Goal: Task Accomplishment & Management: Use online tool/utility

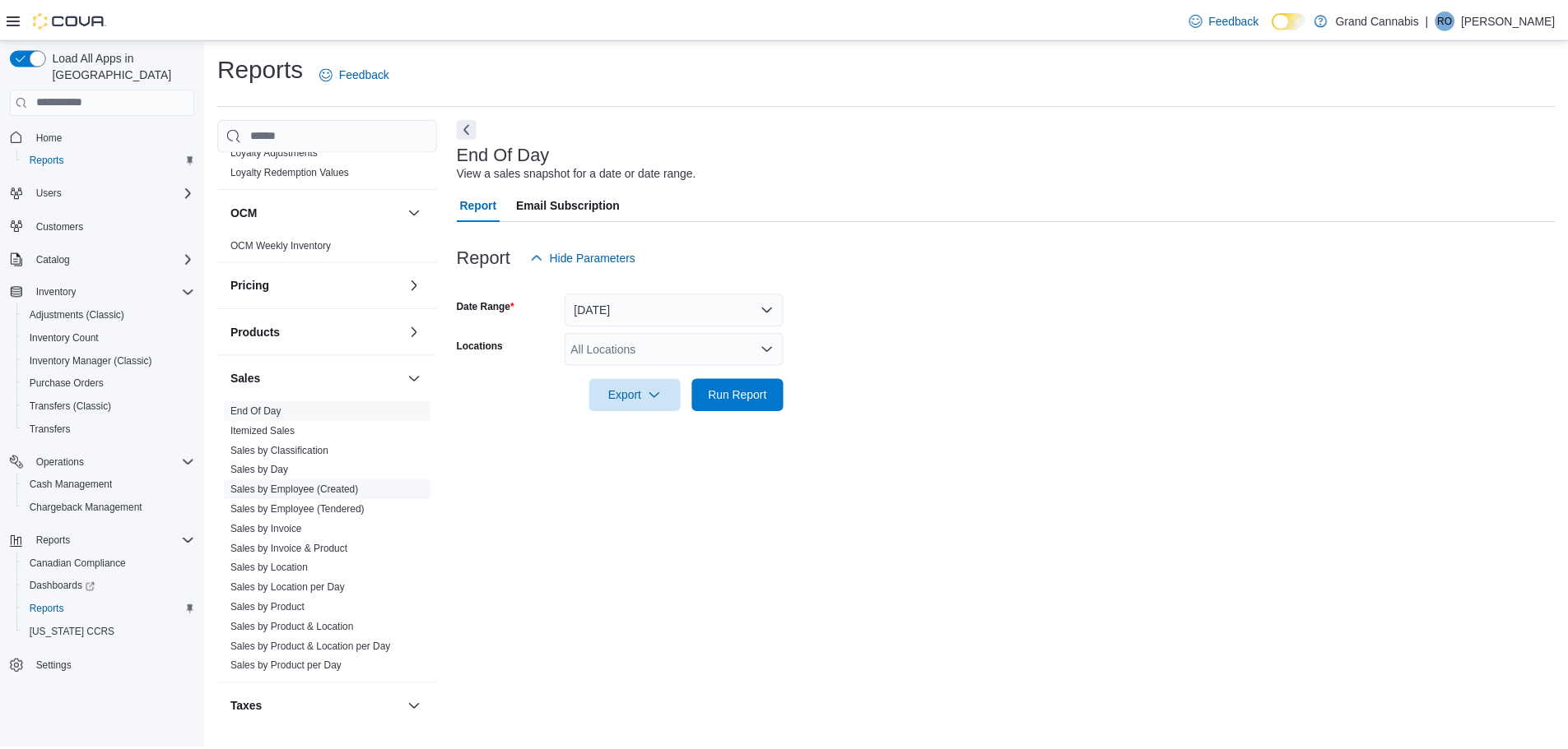
scroll to position [905, 0]
click at [283, 562] on link "Sales by Location" at bounding box center [271, 567] width 78 height 11
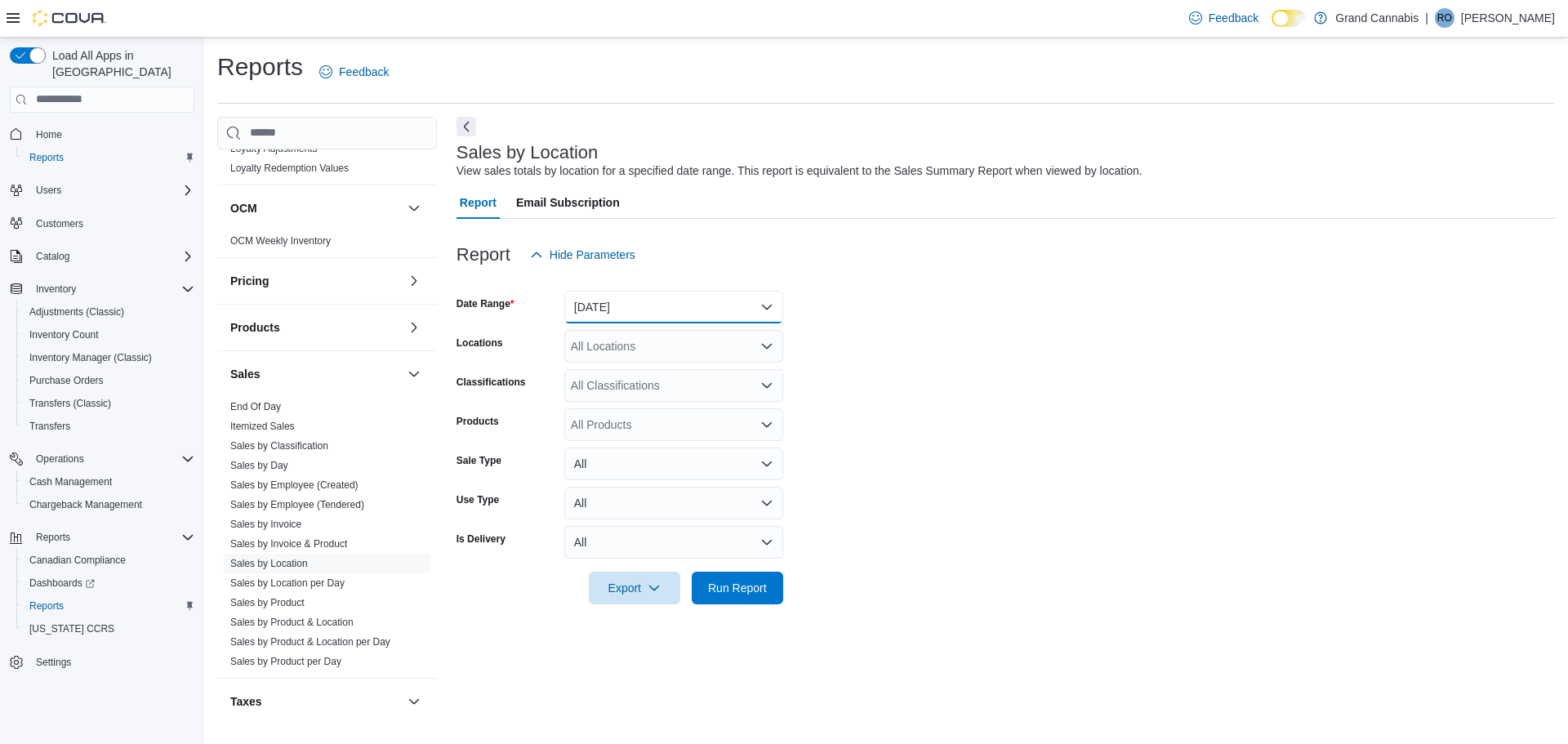
click at [721, 313] on button "[DATE]" at bounding box center [673, 308] width 219 height 33
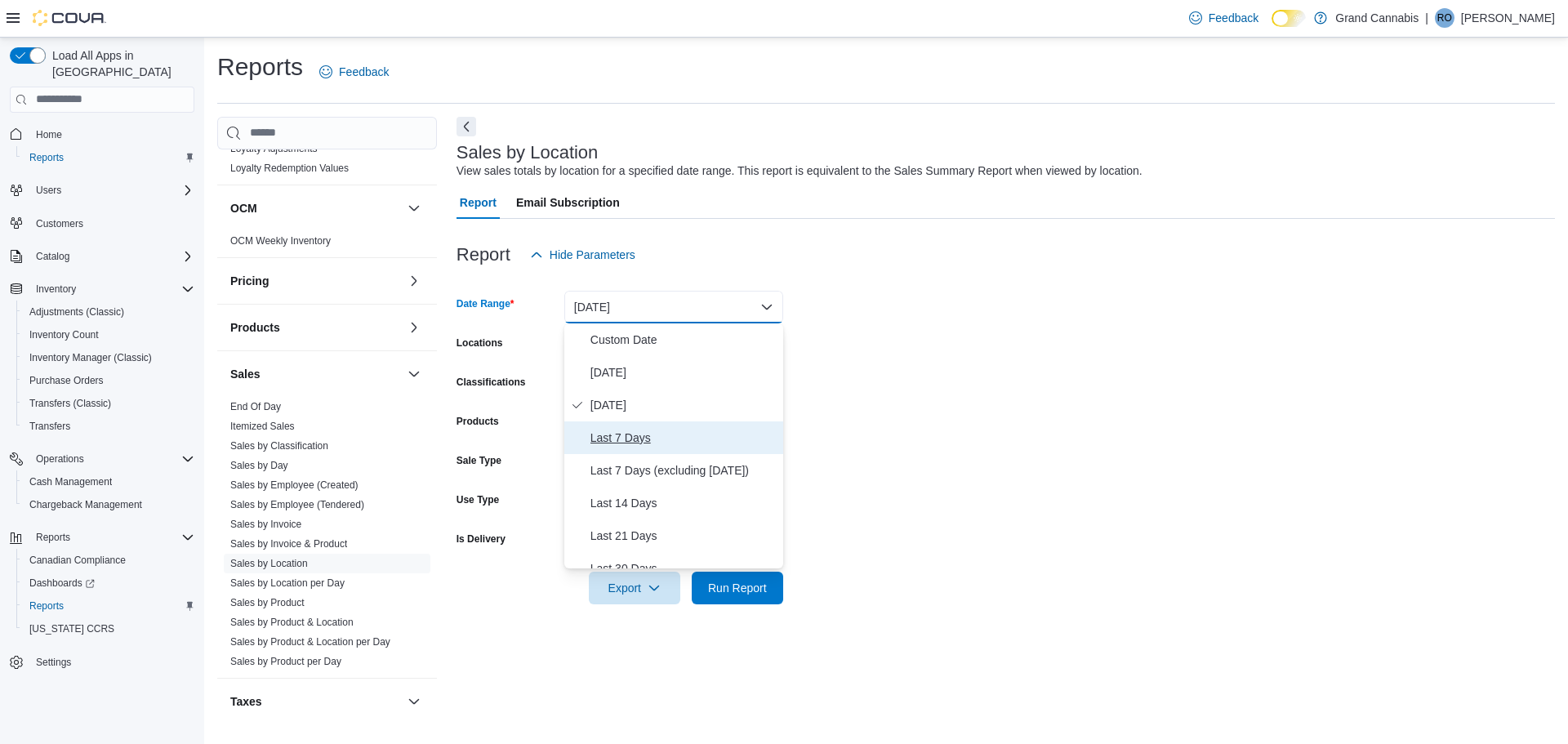
click at [626, 435] on span "Last 7 Days" at bounding box center [684, 437] width 186 height 20
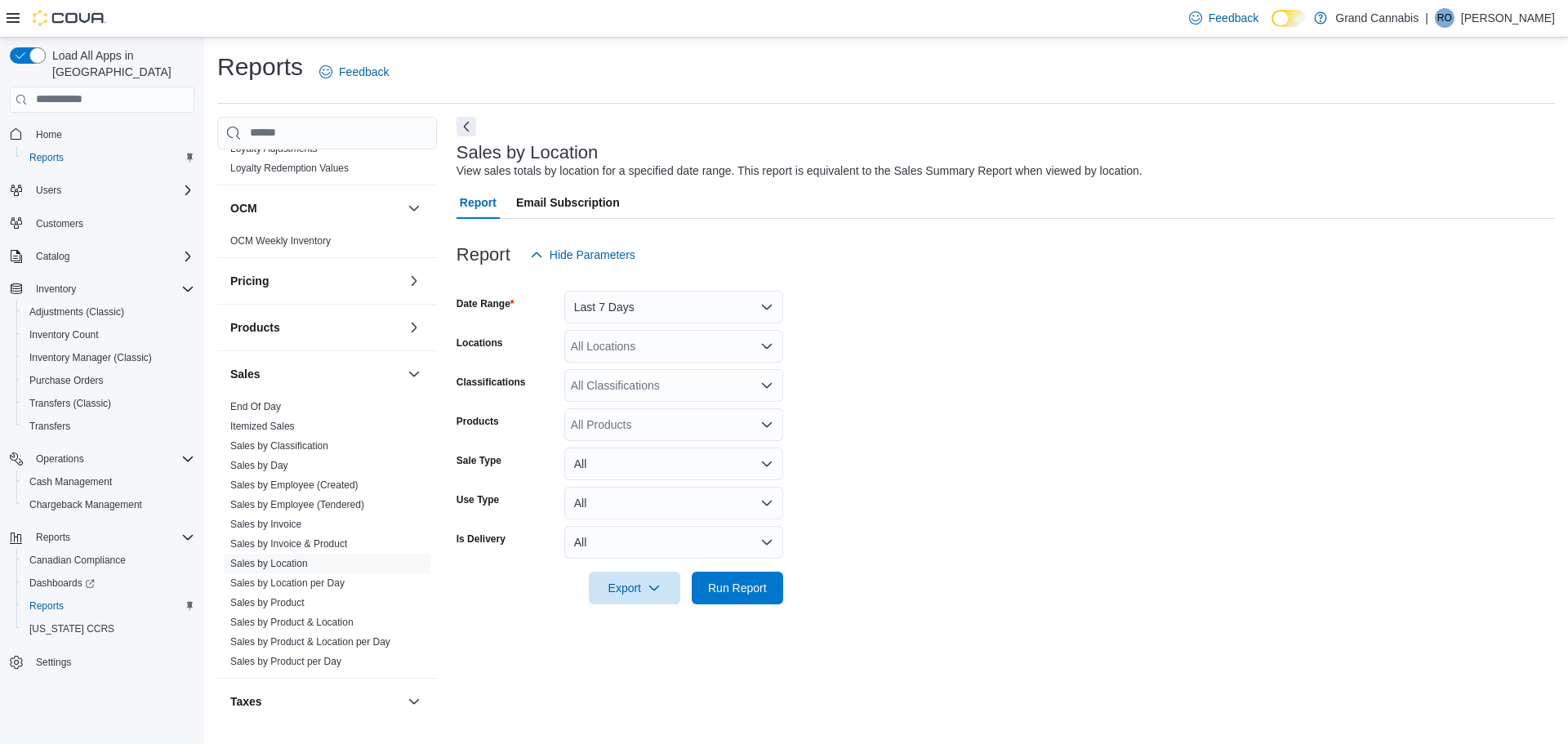
drag, startPoint x: 834, startPoint y: 248, endPoint x: 715, endPoint y: 306, distance: 132.4
click at [834, 252] on div "Report Hide Parameters" at bounding box center [1006, 255] width 1098 height 33
click at [768, 345] on icon "Open list of options" at bounding box center [766, 346] width 13 height 13
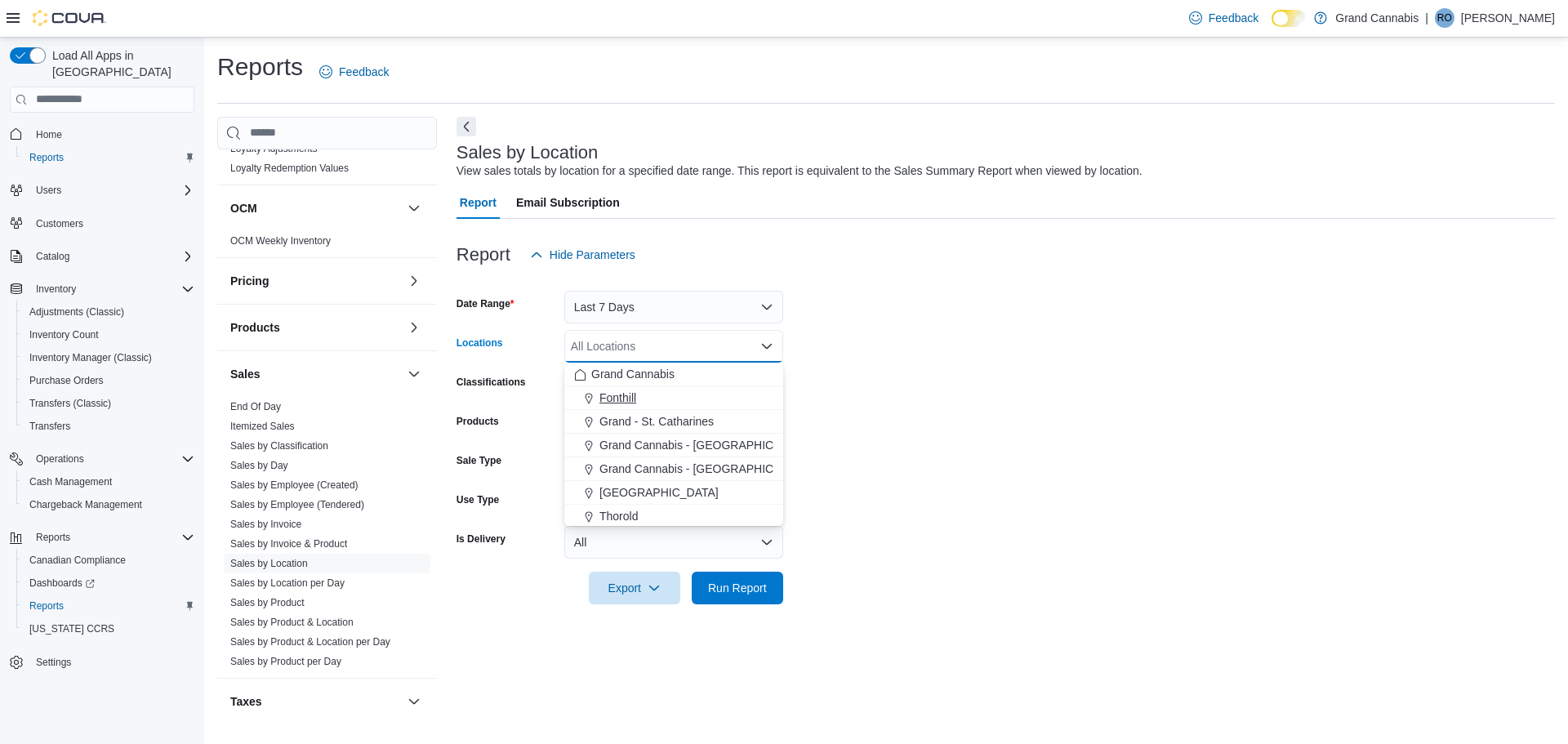
click at [676, 403] on div "Fonthill" at bounding box center [674, 398] width 199 height 16
click at [876, 304] on form "Date Range Last 7 Days Locations [GEOGRAPHIC_DATA] Combo box. Selected. [GEOGRA…" at bounding box center [1006, 438] width 1098 height 333
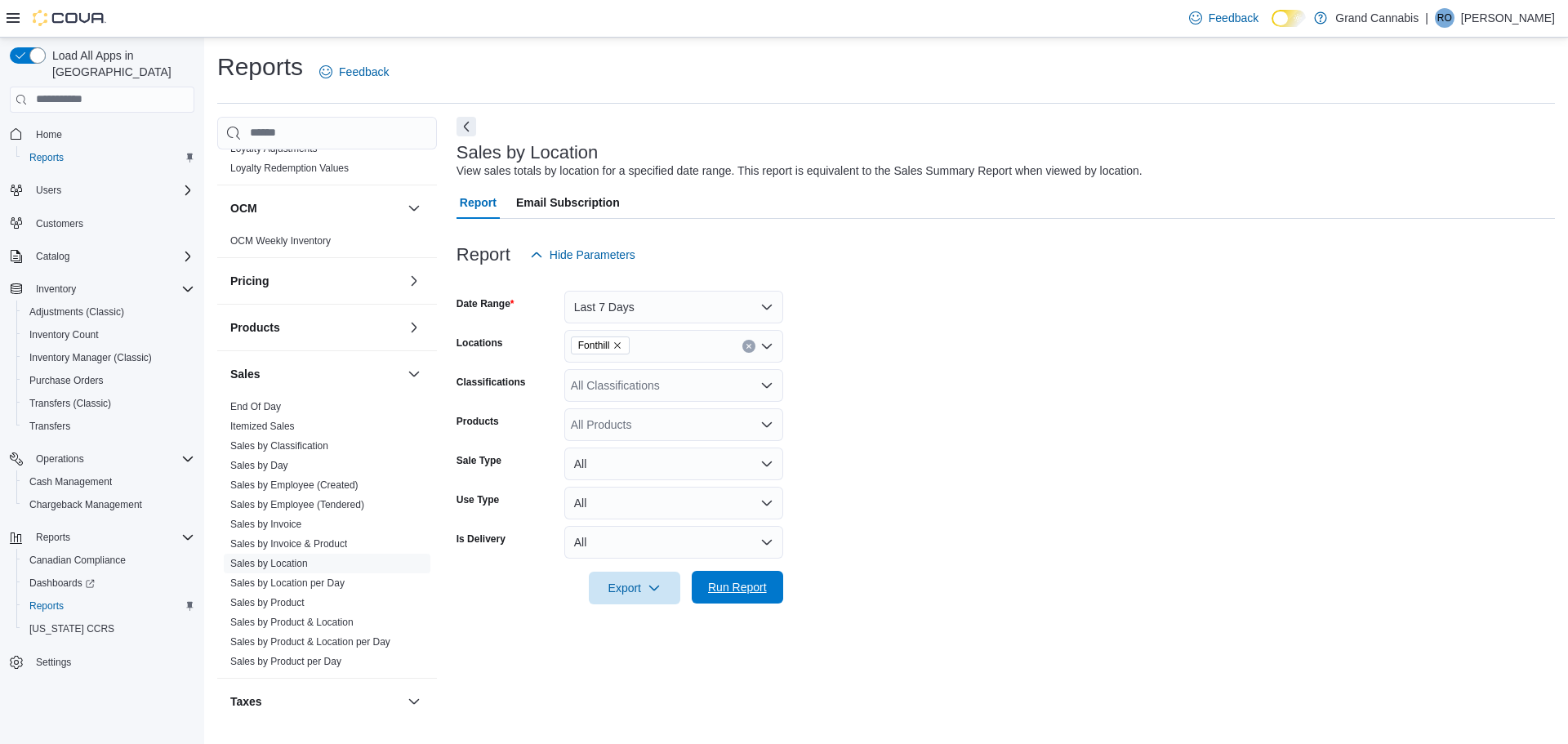
click at [737, 588] on span "Run Report" at bounding box center [738, 587] width 58 height 16
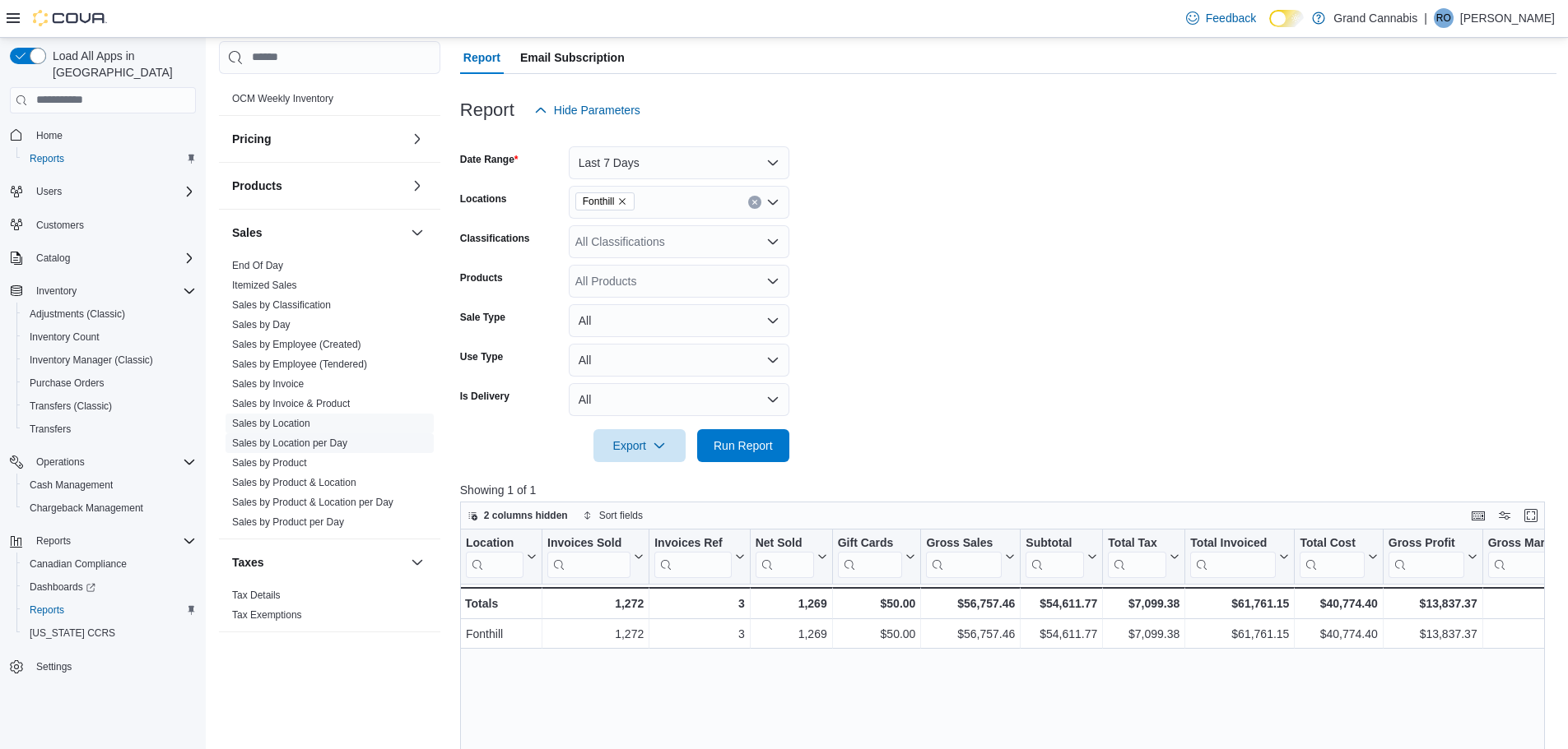
scroll to position [164, 0]
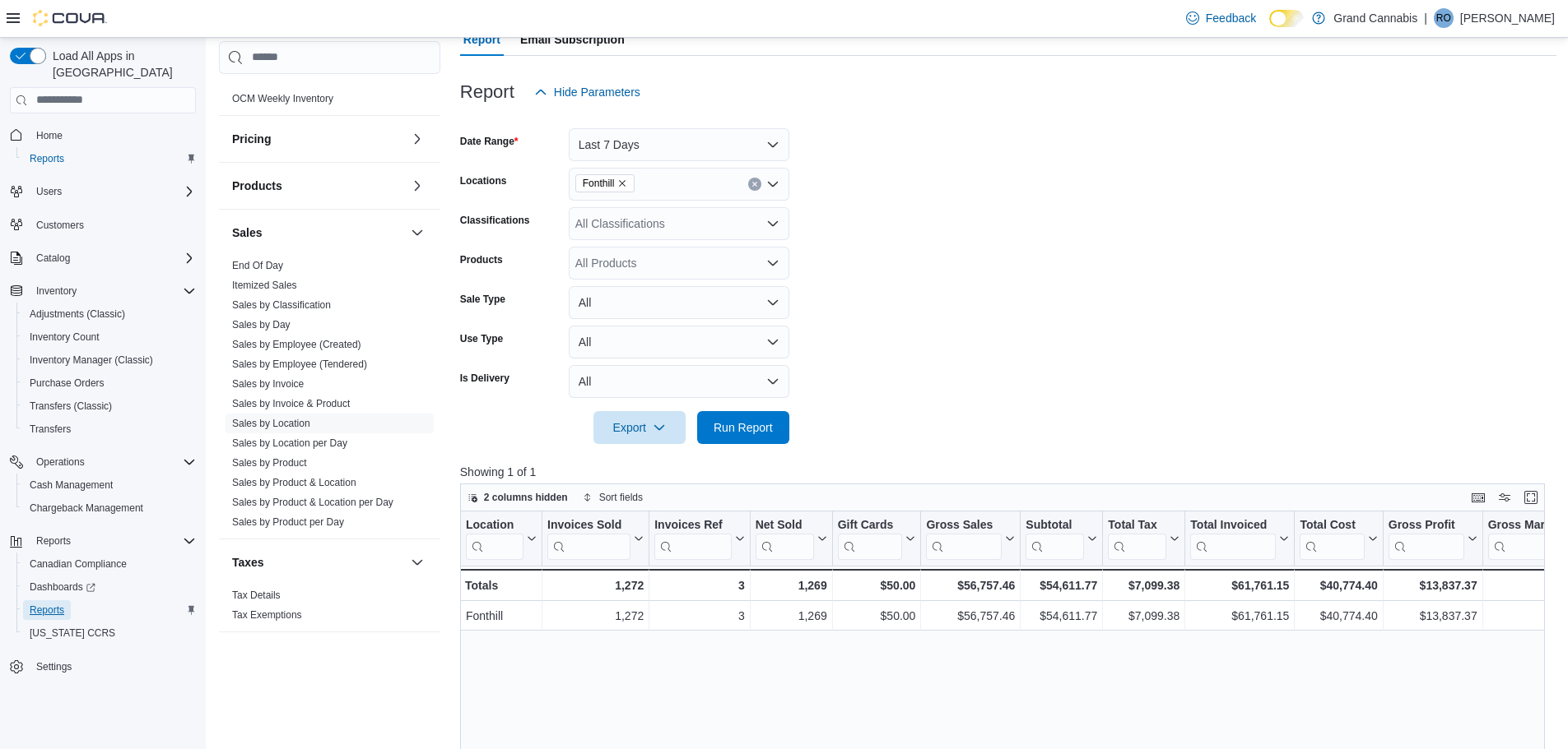
click at [55, 604] on span "Reports" at bounding box center [47, 610] width 35 height 13
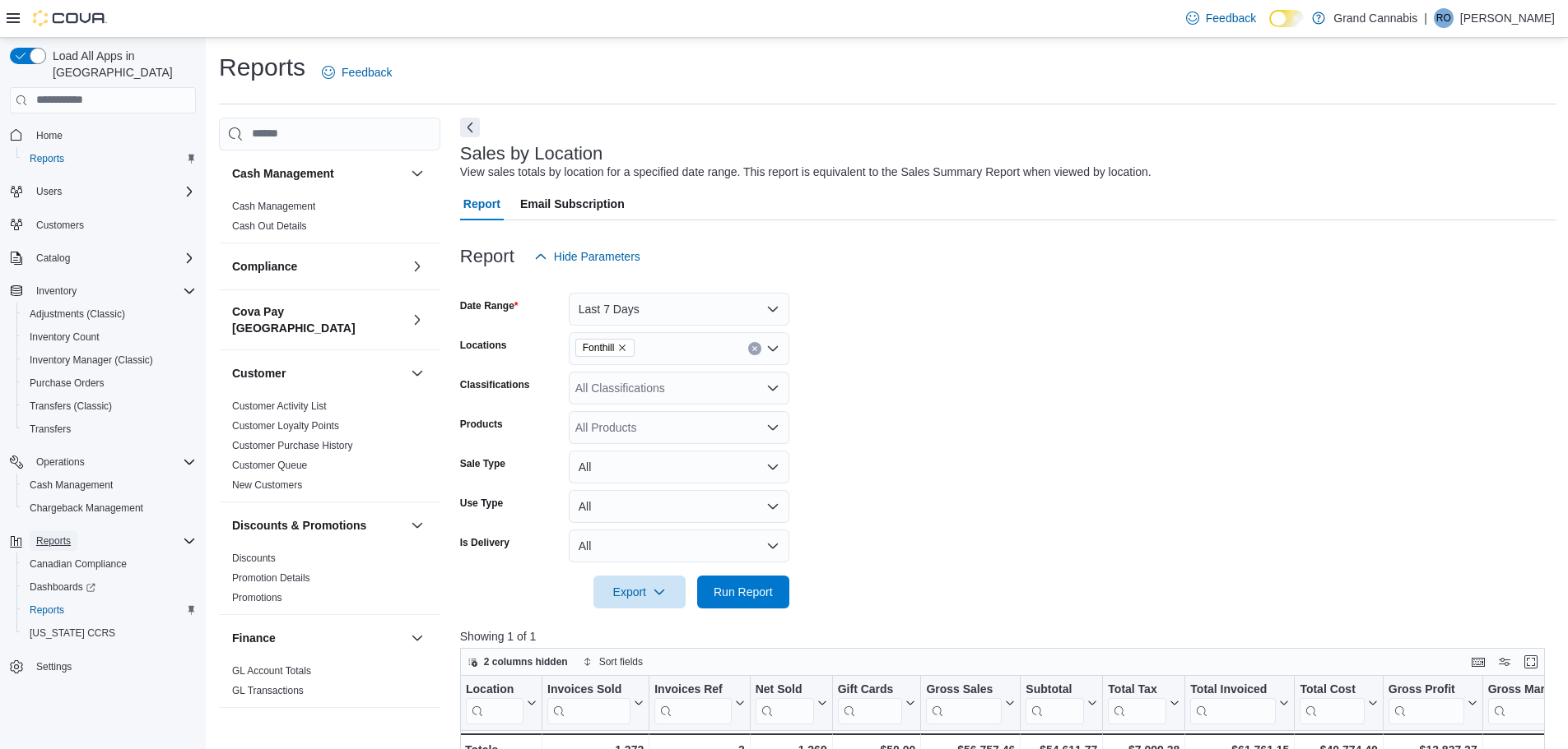
click at [55, 535] on span "Reports" at bounding box center [54, 541] width 35 height 13
click at [57, 535] on span "Reports" at bounding box center [54, 541] width 35 height 13
click at [42, 604] on span "Reports" at bounding box center [47, 610] width 35 height 13
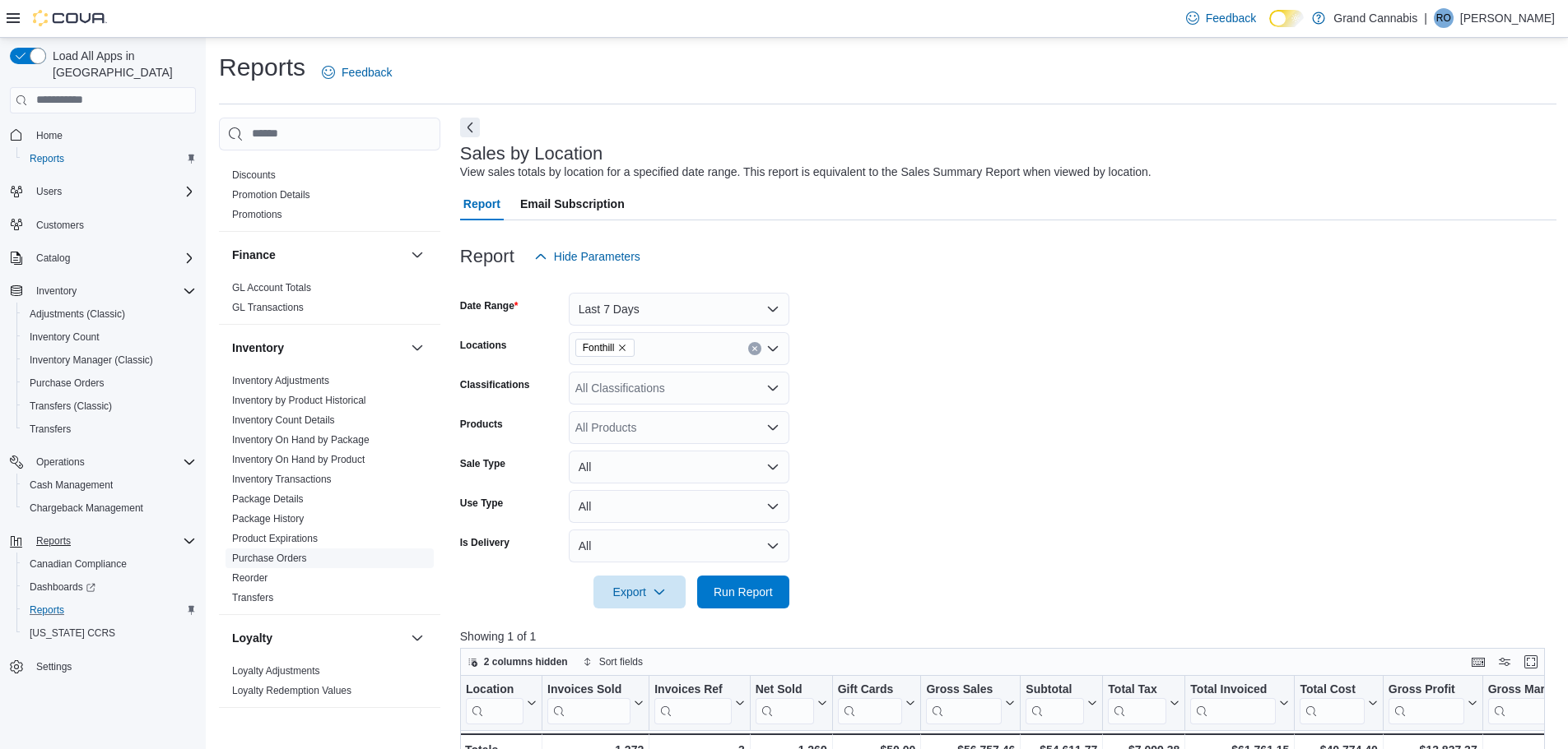
scroll to position [412, 0]
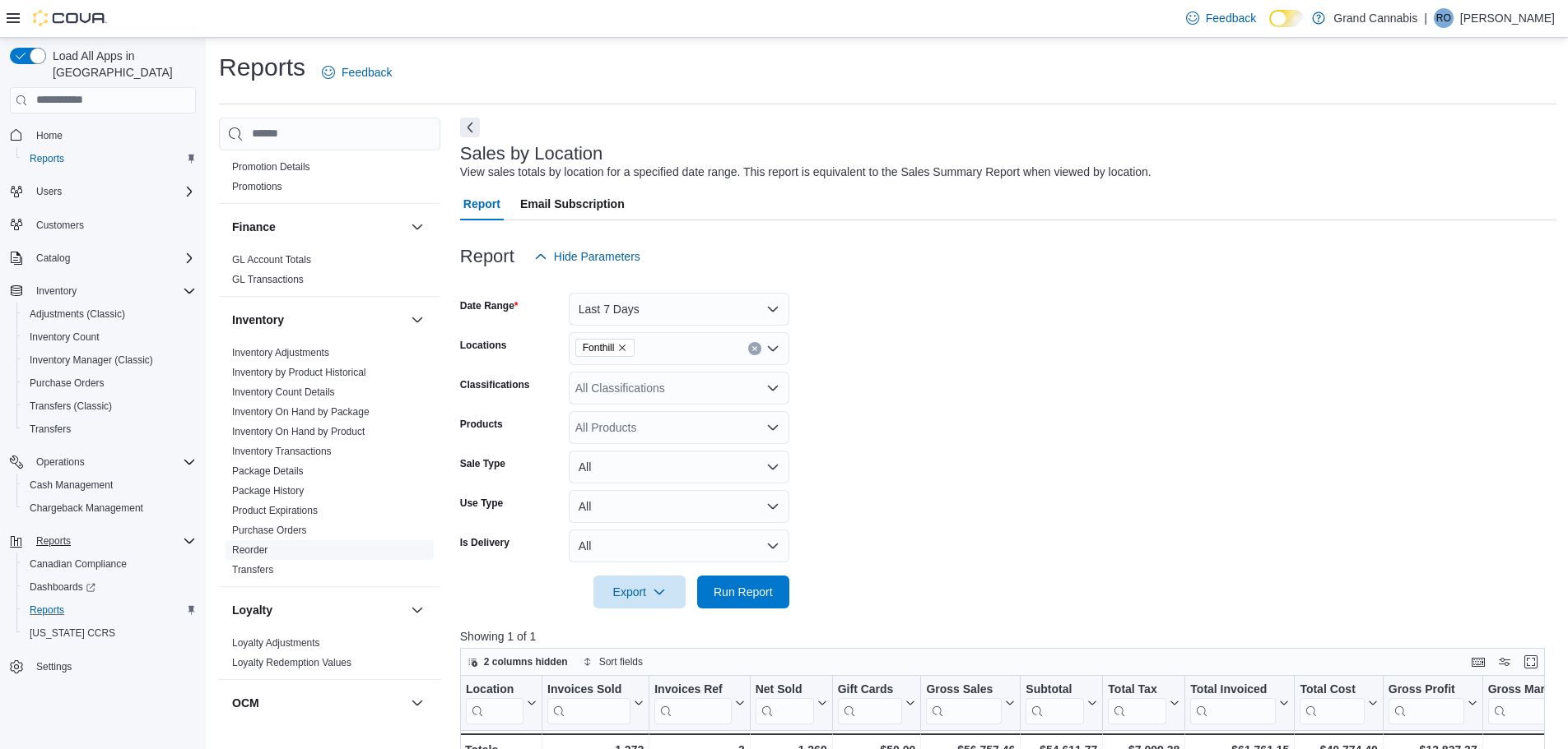
click at [254, 545] on link "Reorder" at bounding box center [249, 550] width 35 height 11
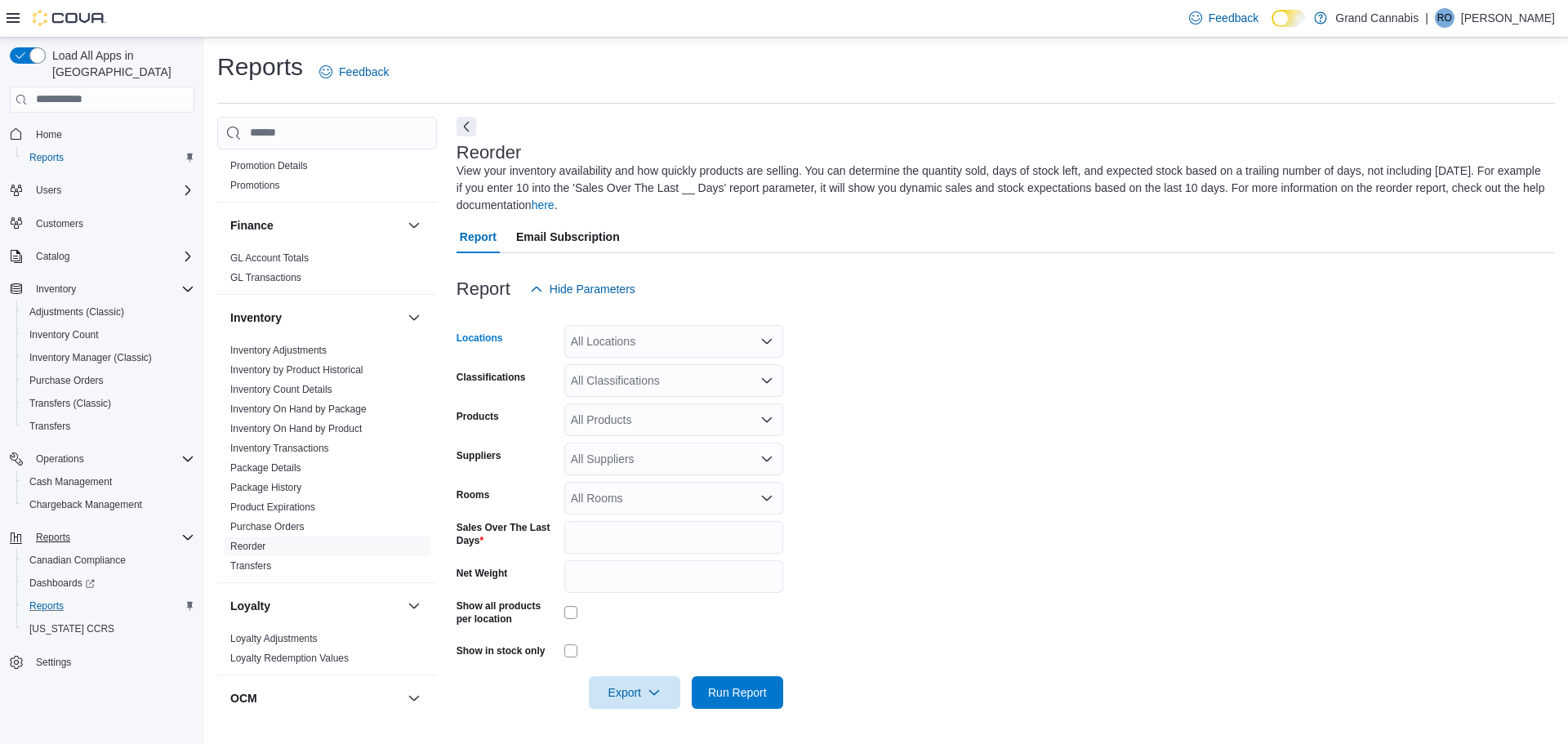
click at [692, 347] on div "All Locations" at bounding box center [673, 342] width 219 height 33
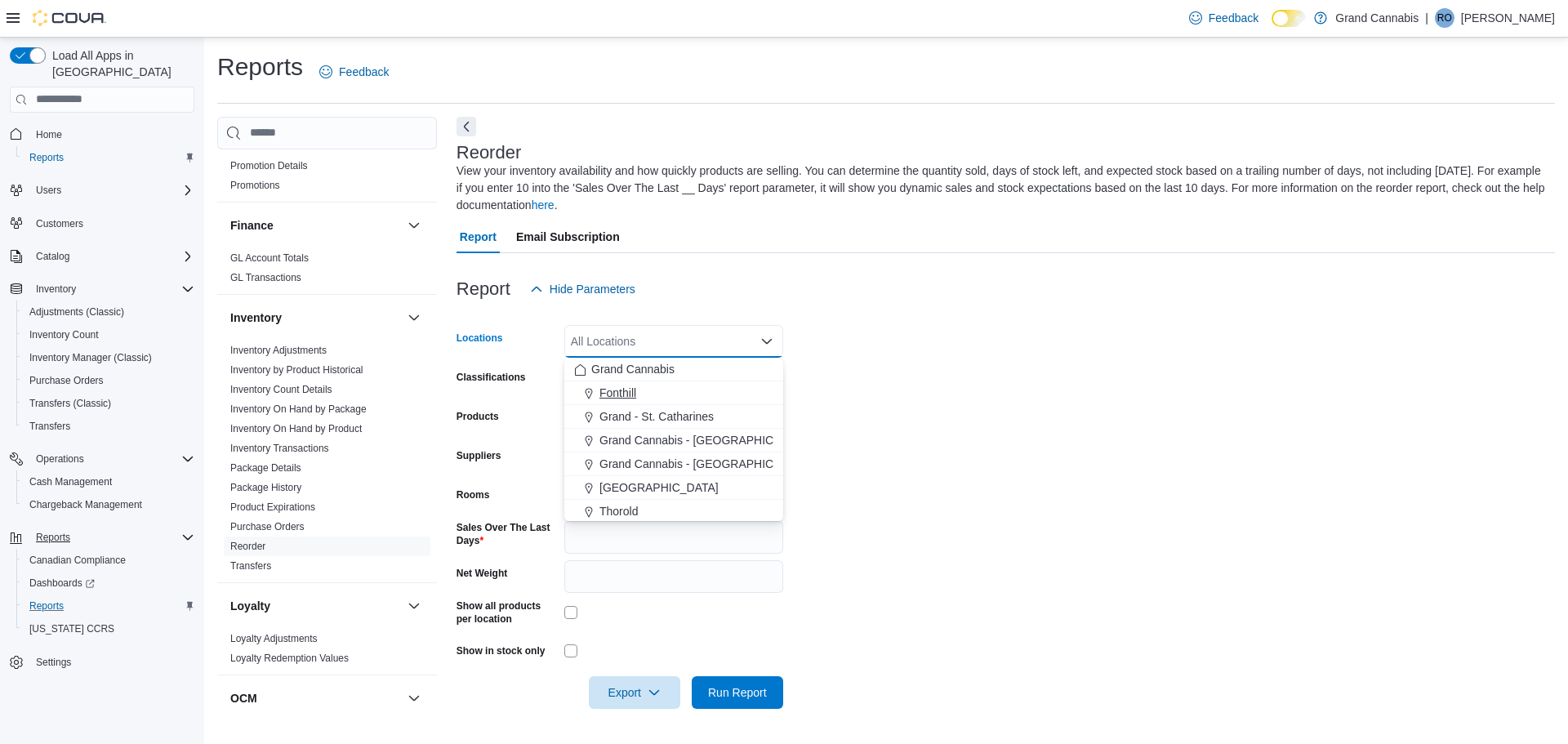
click at [621, 393] on span "Fonthill" at bounding box center [617, 393] width 37 height 16
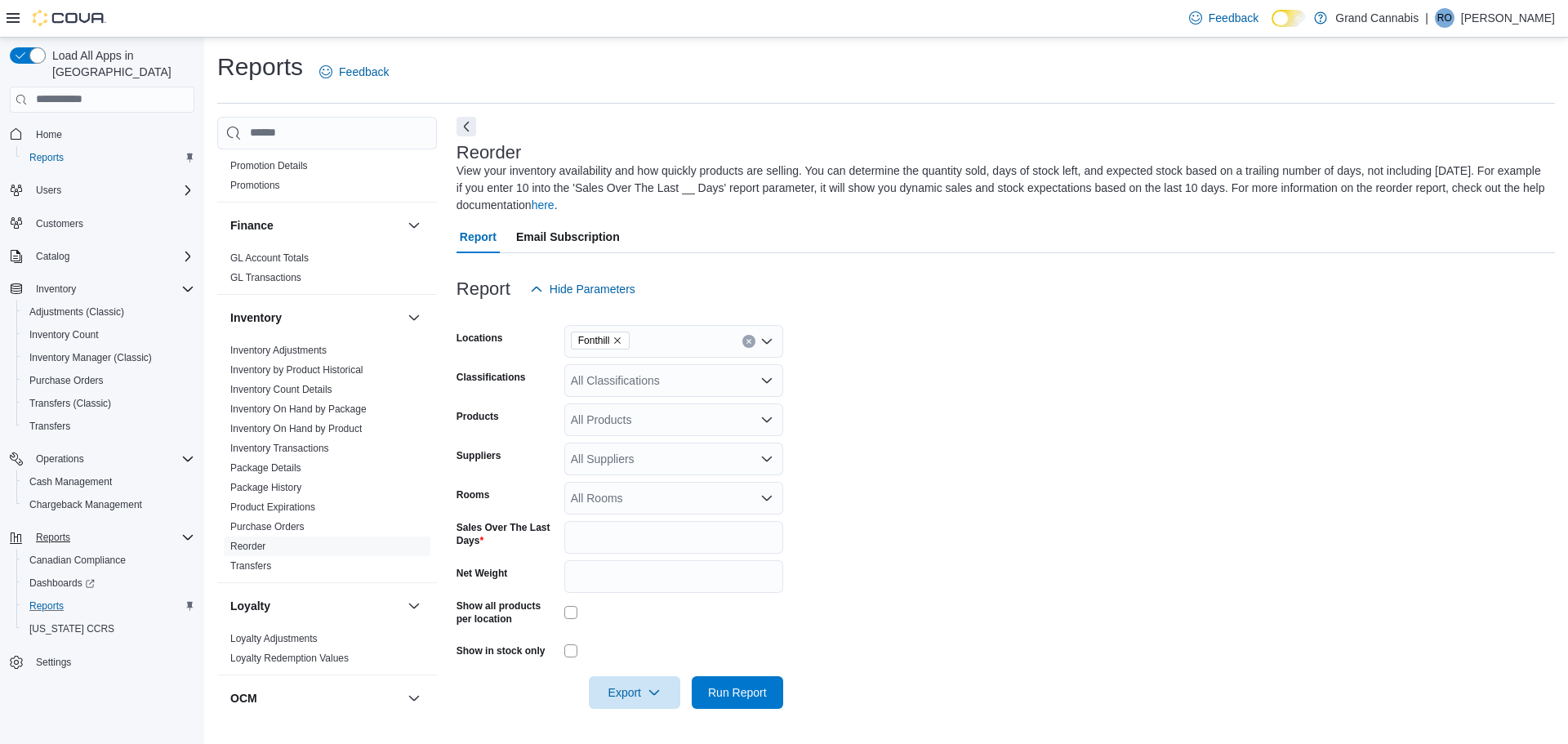
click at [881, 255] on div at bounding box center [1006, 263] width 1098 height 20
click at [768, 498] on icon "Open list of options" at bounding box center [766, 497] width 9 height 5
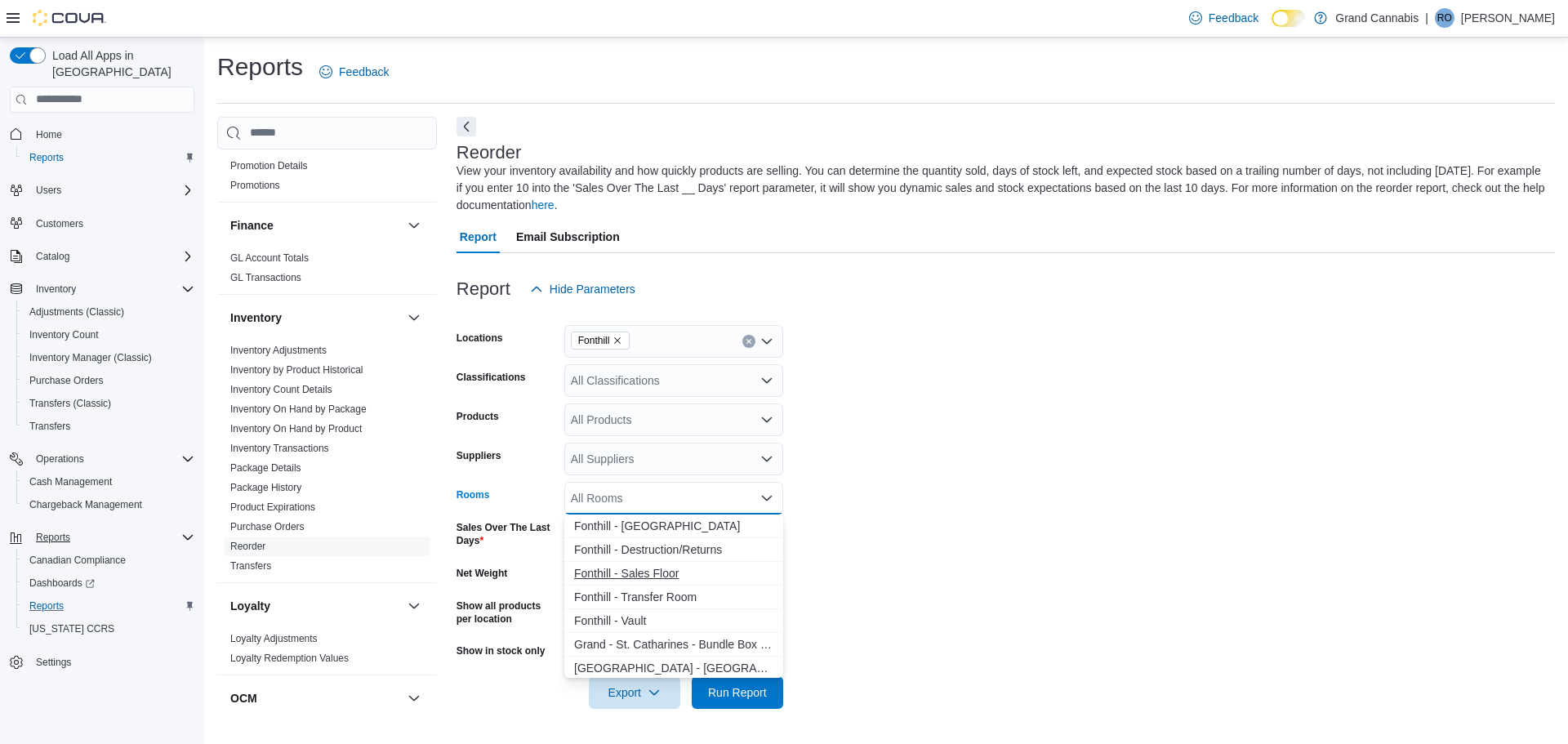
click at [636, 572] on span "Fonthill - Sales Floor" at bounding box center [674, 573] width 199 height 16
click at [646, 524] on span "Fonthill - [GEOGRAPHIC_DATA]" at bounding box center [674, 526] width 199 height 16
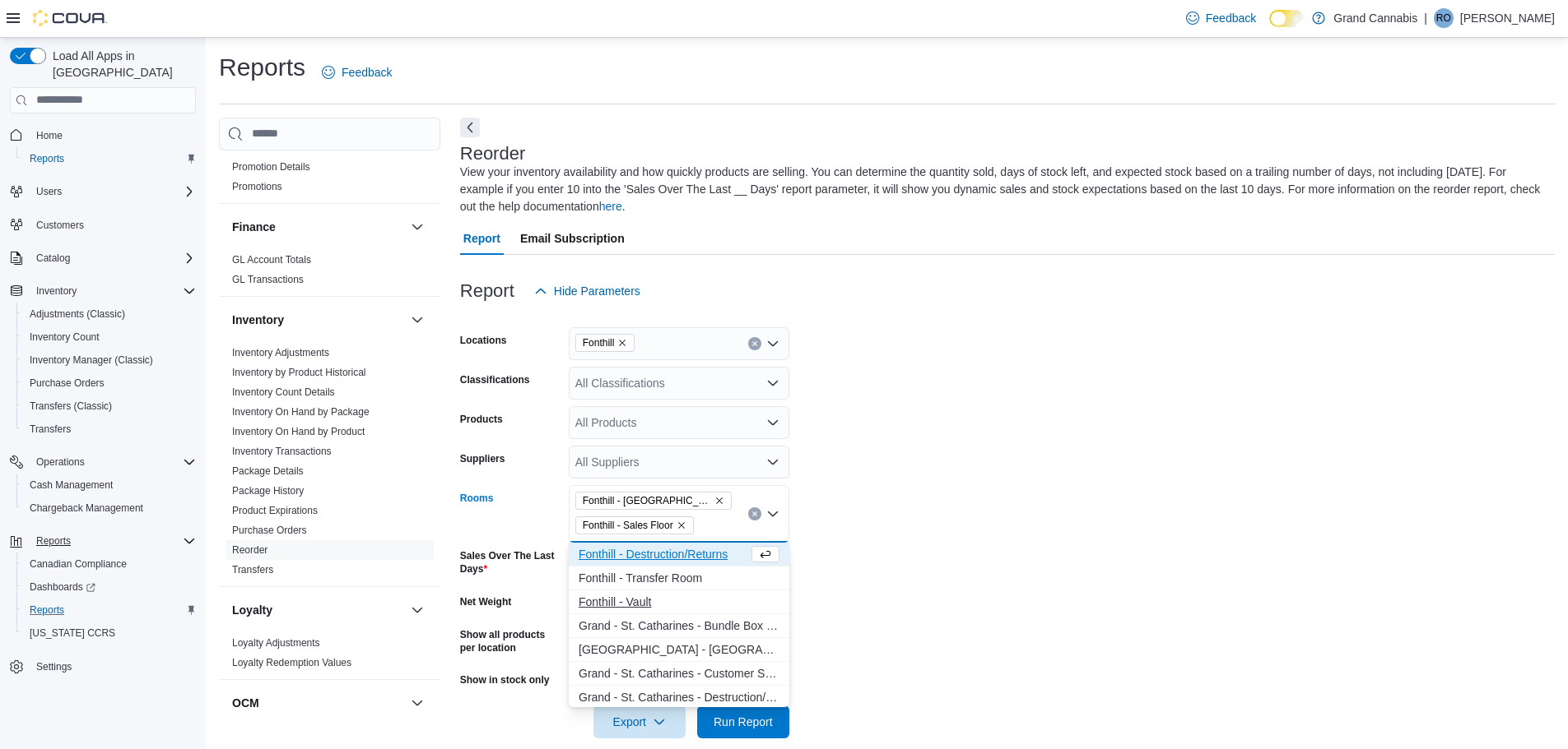
click at [639, 599] on span "Fonthill - Vault" at bounding box center [679, 602] width 201 height 16
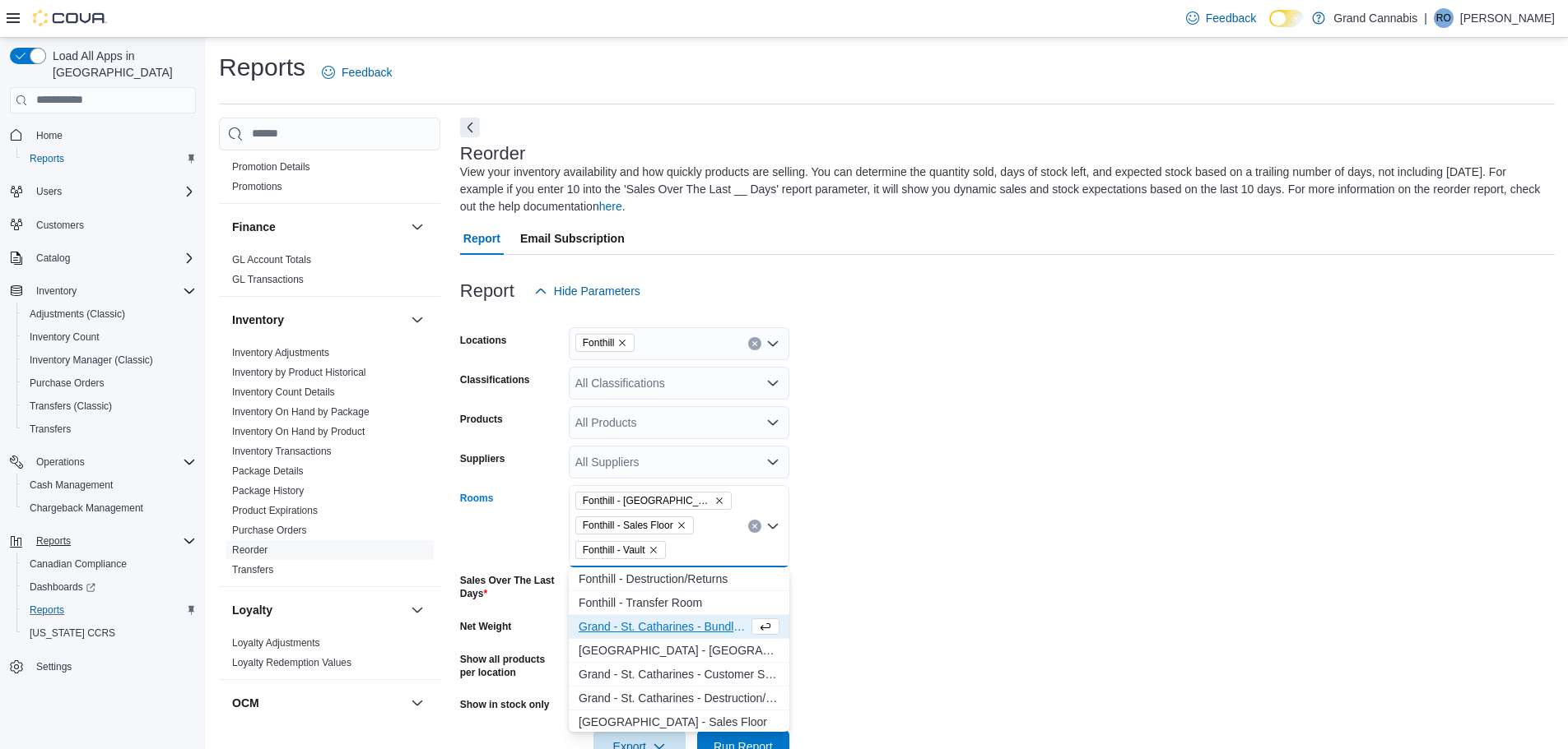
click at [877, 534] on form "Locations Fonthill Classifications All Classifications Products All Products Su…" at bounding box center [1007, 535] width 1095 height 456
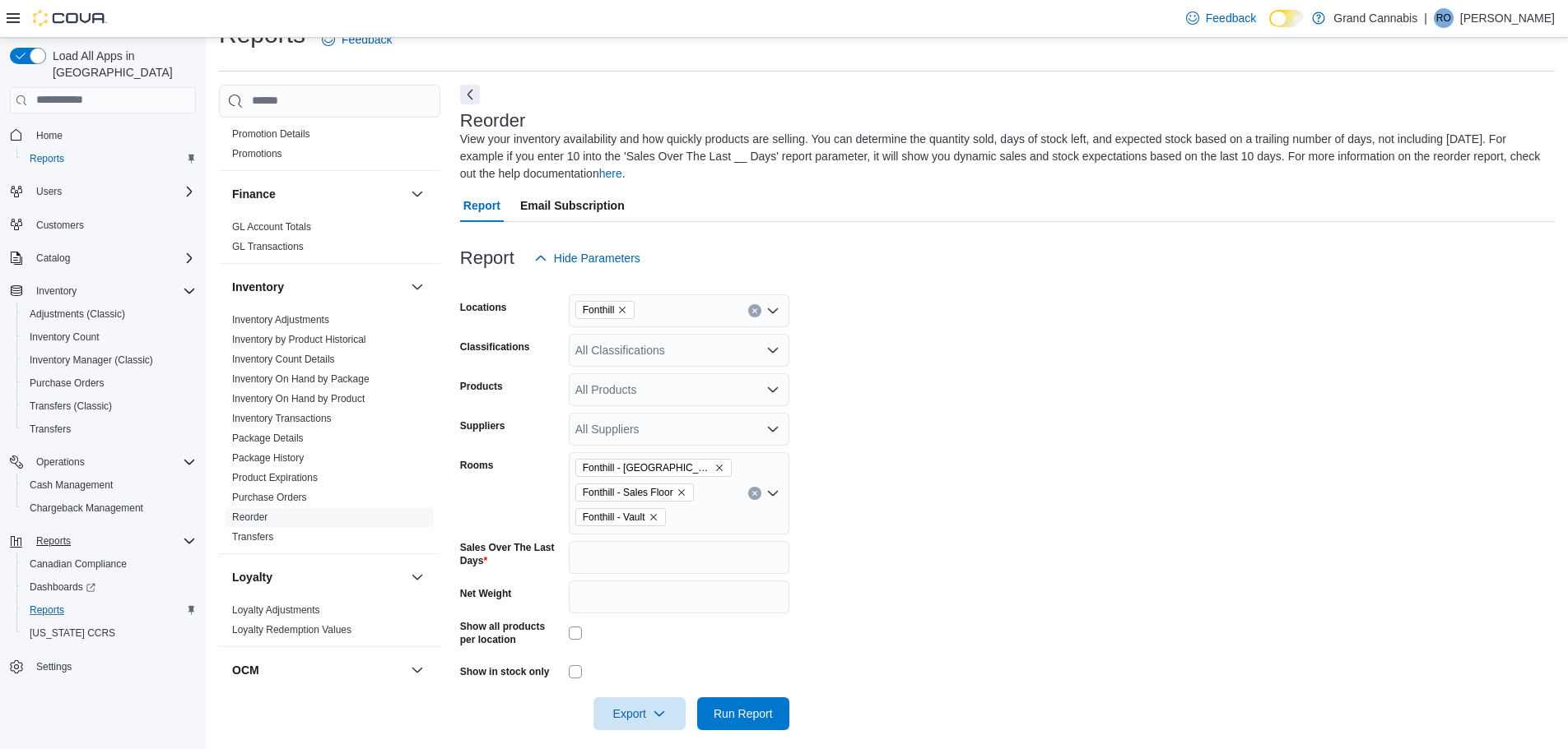
scroll to position [47, 0]
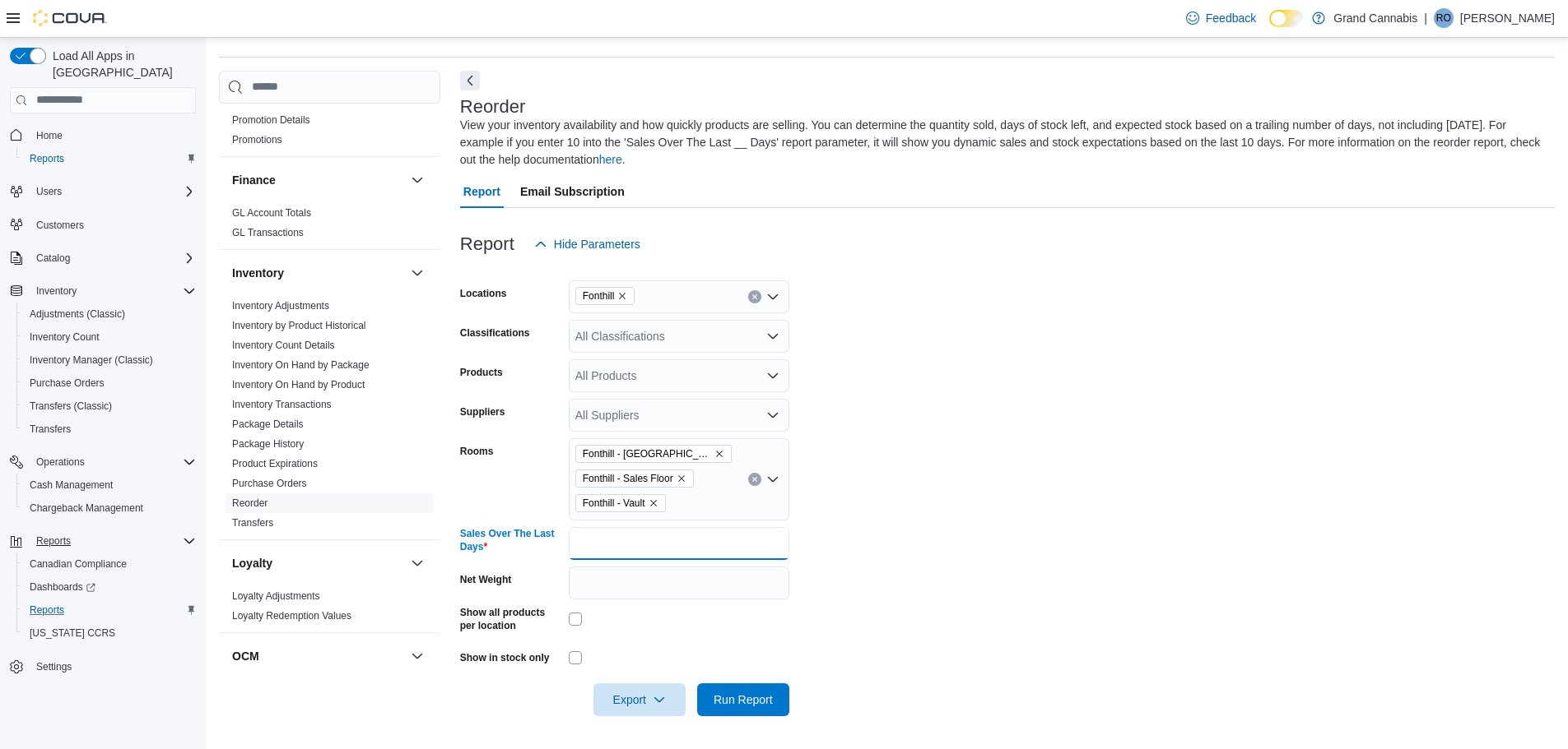
click at [614, 542] on input "*" at bounding box center [678, 544] width 221 height 33
type input "**"
click at [660, 701] on icon "button" at bounding box center [659, 699] width 13 height 13
click at [646, 605] on span "Export to Excel" at bounding box center [642, 601] width 74 height 13
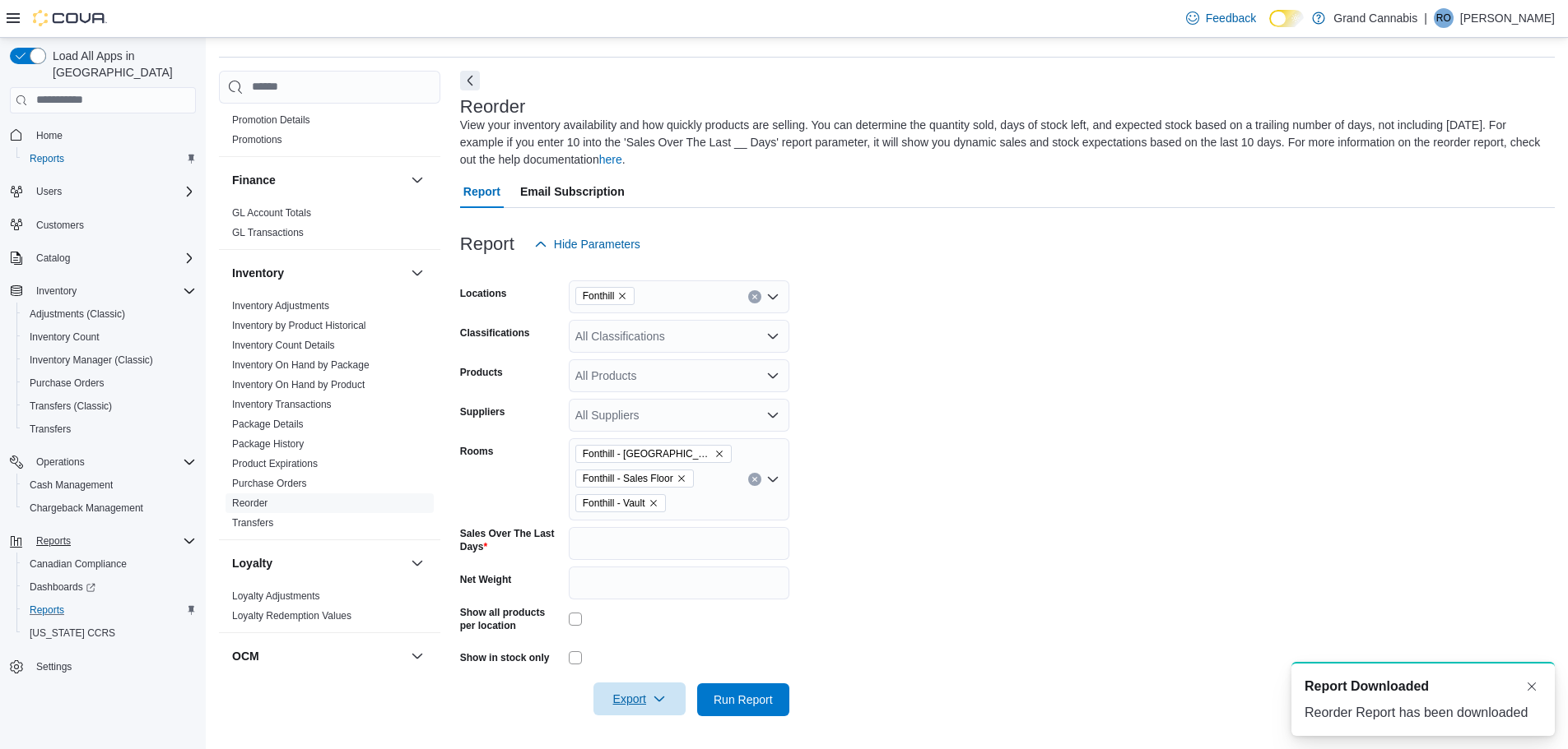
scroll to position [0, 0]
